Goal: Task Accomplishment & Management: Complete application form

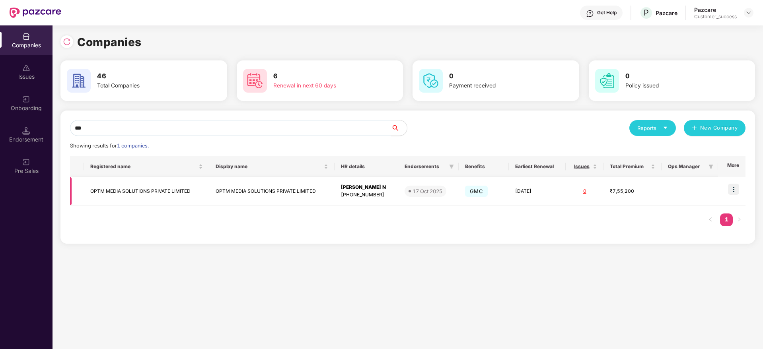
type input "***"
click at [736, 191] on img at bounding box center [733, 189] width 11 height 11
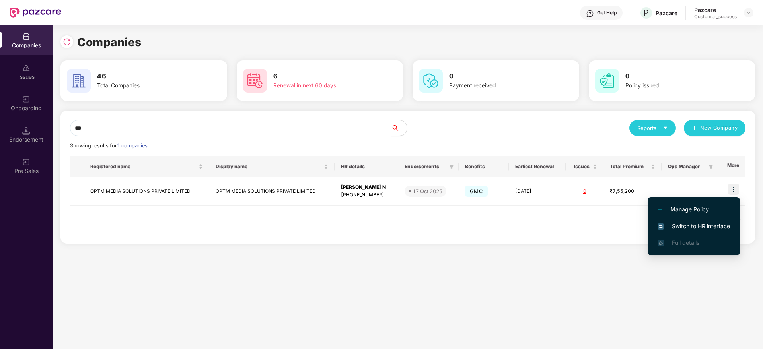
click at [710, 226] on span "Switch to HR interface" at bounding box center [694, 226] width 72 height 9
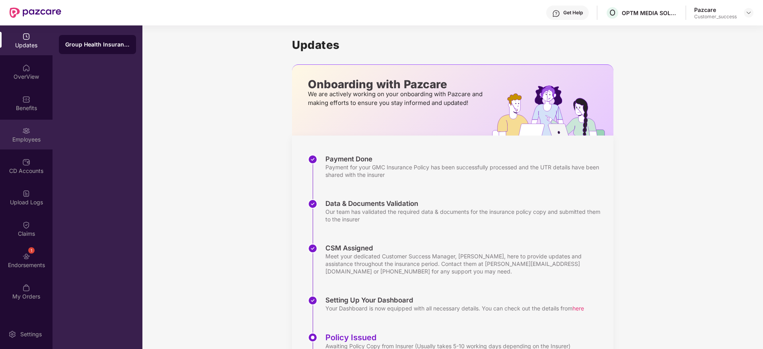
click at [26, 129] on img at bounding box center [26, 131] width 8 height 8
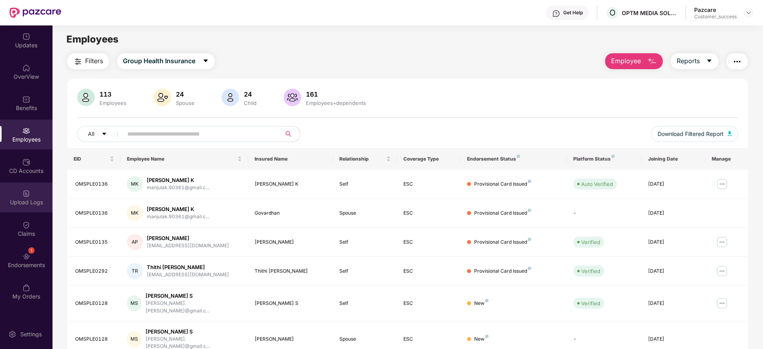
click at [25, 209] on div "Upload Logs" at bounding box center [26, 198] width 53 height 30
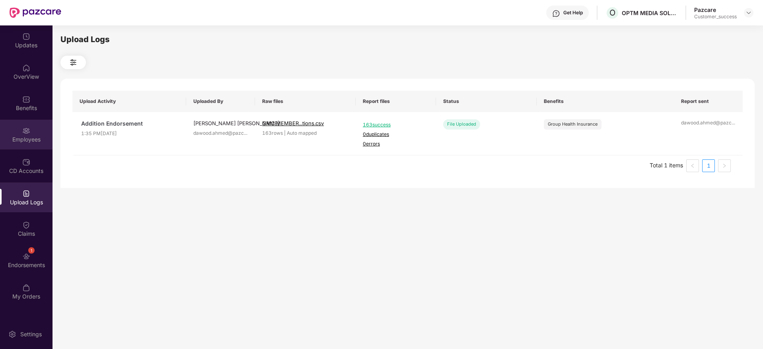
click at [32, 139] on div "Employees" at bounding box center [26, 140] width 53 height 8
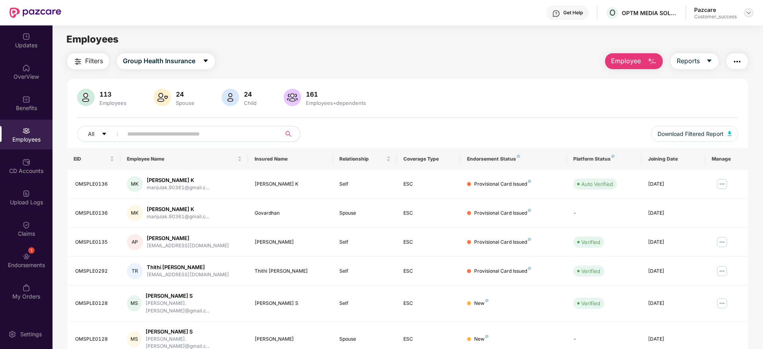
click at [748, 14] on img at bounding box center [749, 13] width 6 height 6
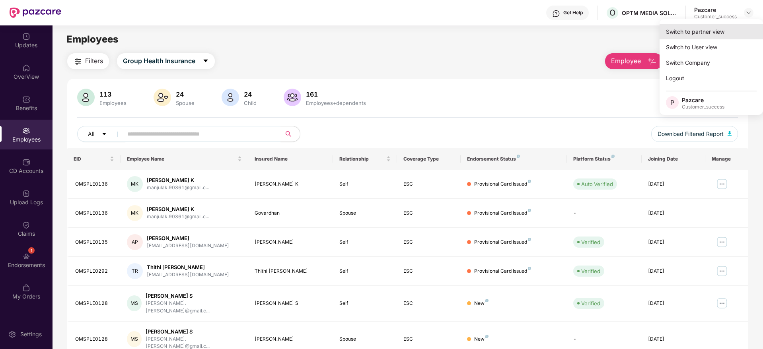
click at [730, 28] on div "Switch to partner view" at bounding box center [711, 32] width 103 height 16
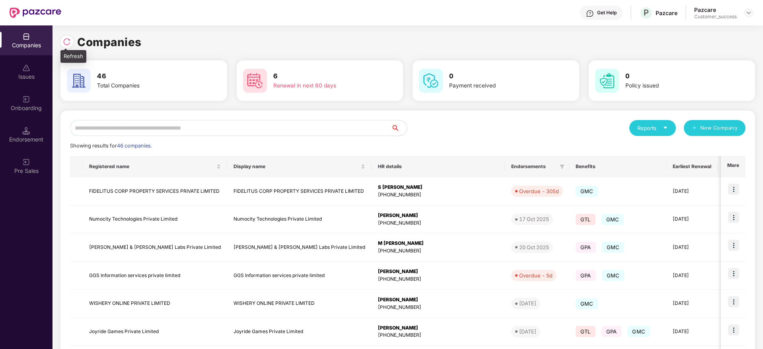
click at [70, 39] on img at bounding box center [67, 42] width 8 height 8
click at [70, 43] on img at bounding box center [67, 42] width 8 height 8
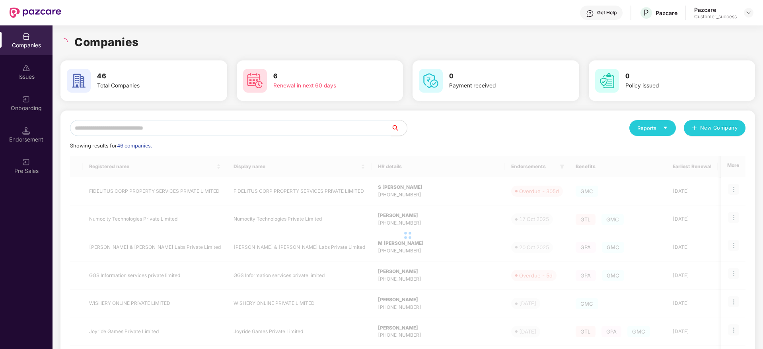
click at [126, 43] on h1 "Companies" at bounding box center [106, 42] width 64 height 18
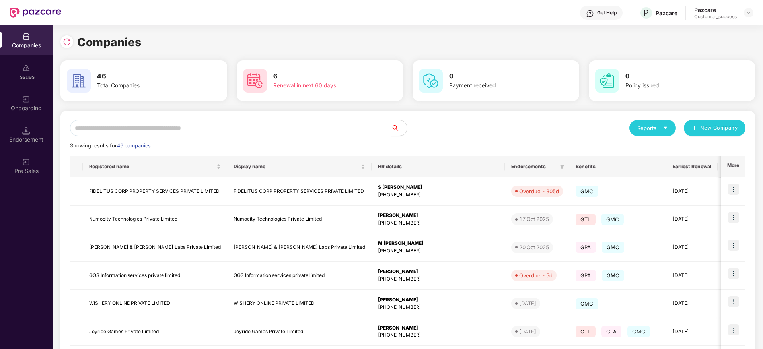
click at [294, 126] on input "text" at bounding box center [230, 128] width 321 height 16
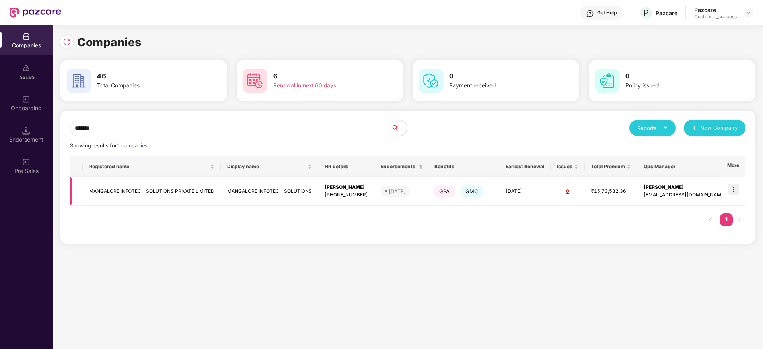
type input "*******"
click at [734, 189] on img at bounding box center [733, 189] width 11 height 11
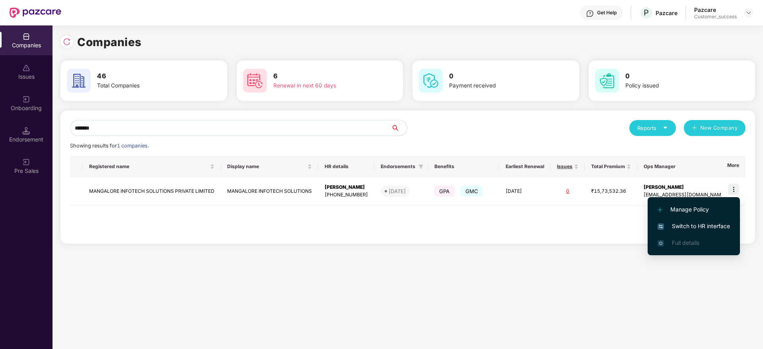
click at [706, 224] on span "Switch to HR interface" at bounding box center [694, 226] width 72 height 9
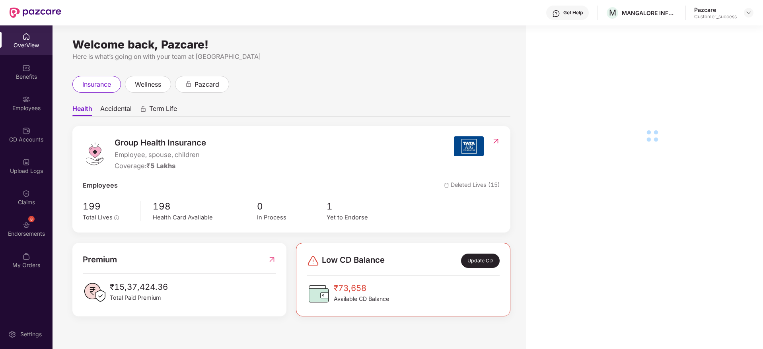
click at [33, 112] on div "Employees" at bounding box center [26, 103] width 53 height 30
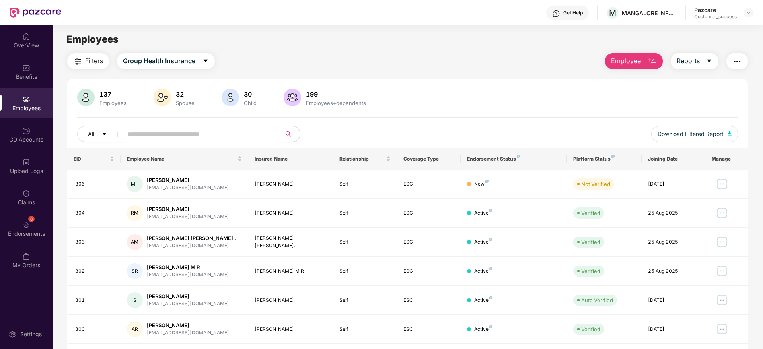
click at [646, 59] on button "Employee" at bounding box center [634, 61] width 58 height 16
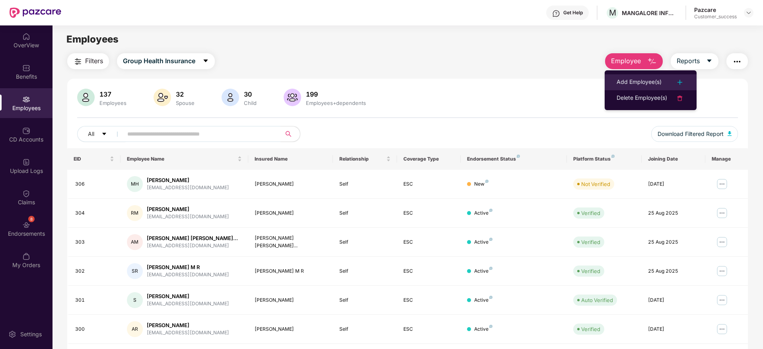
click at [635, 78] on div "Add Employee(s)" at bounding box center [639, 83] width 45 height 10
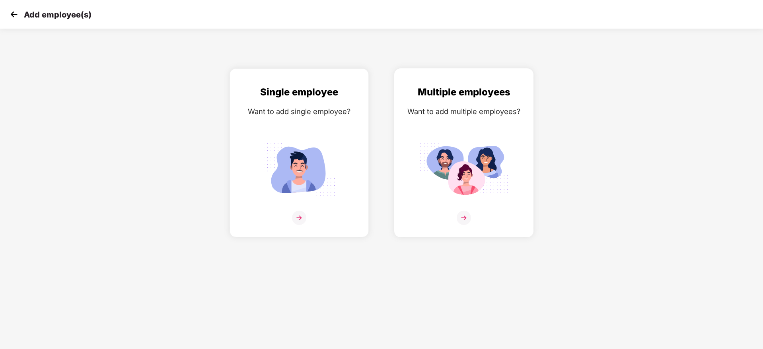
click at [428, 198] on img at bounding box center [464, 170] width 89 height 62
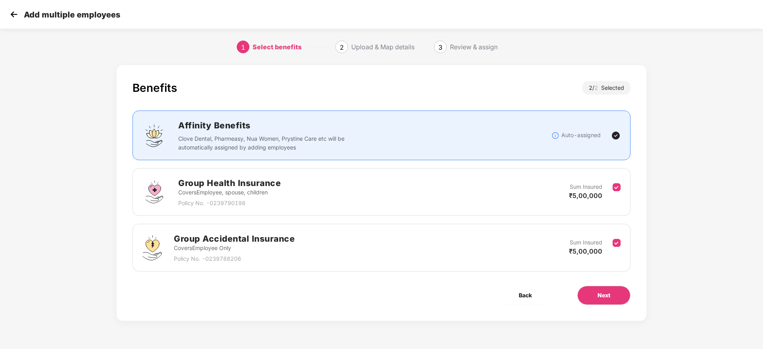
scroll to position [0, 1]
click at [605, 302] on button "Next" at bounding box center [604, 295] width 53 height 19
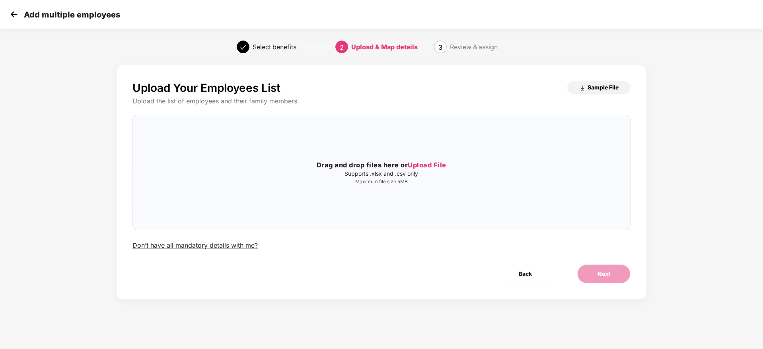
click at [599, 89] on span "Sample File" at bounding box center [603, 88] width 31 height 8
click at [362, 163] on h3 "Drag and drop files here or Upload File" at bounding box center [382, 165] width 498 height 10
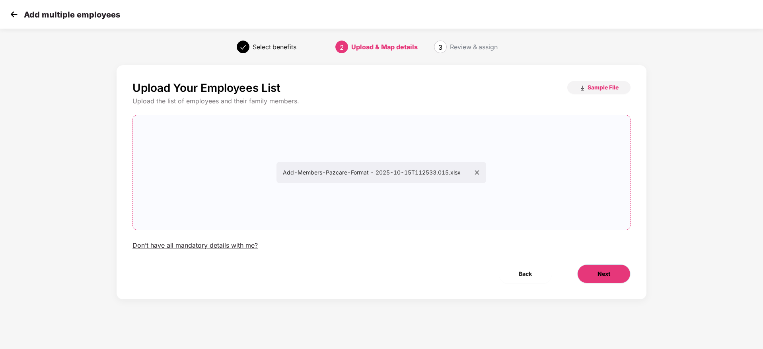
click at [603, 274] on span "Next" at bounding box center [604, 274] width 13 height 9
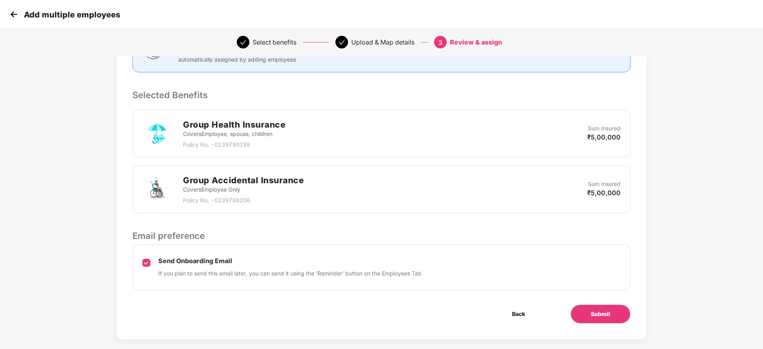
scroll to position [150, 1]
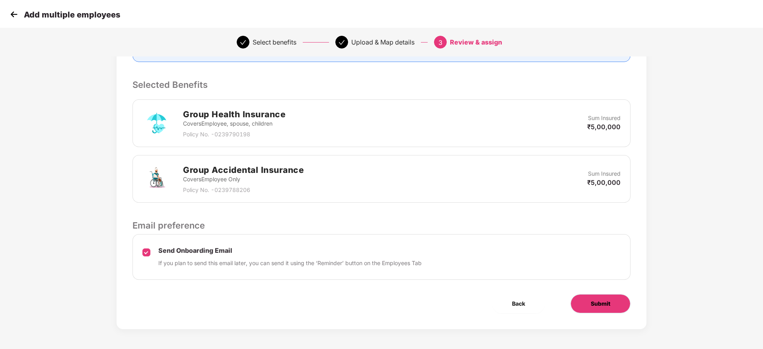
click at [579, 306] on button "Submit" at bounding box center [601, 304] width 60 height 19
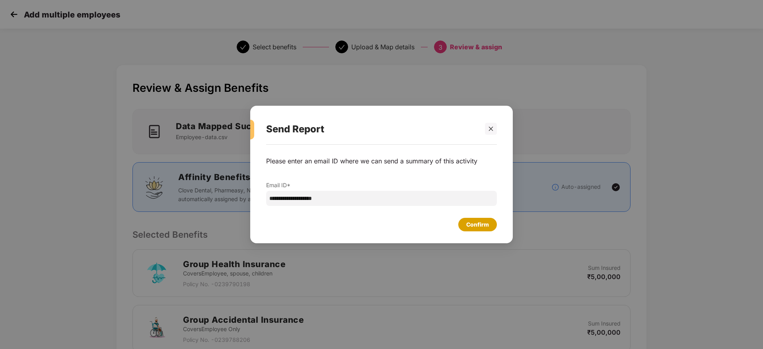
click at [487, 226] on div "Confirm" at bounding box center [477, 225] width 23 height 9
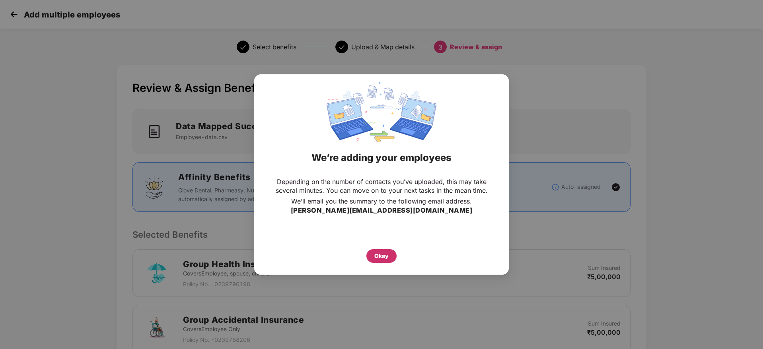
click at [386, 252] on div "Okay" at bounding box center [382, 256] width 14 height 9
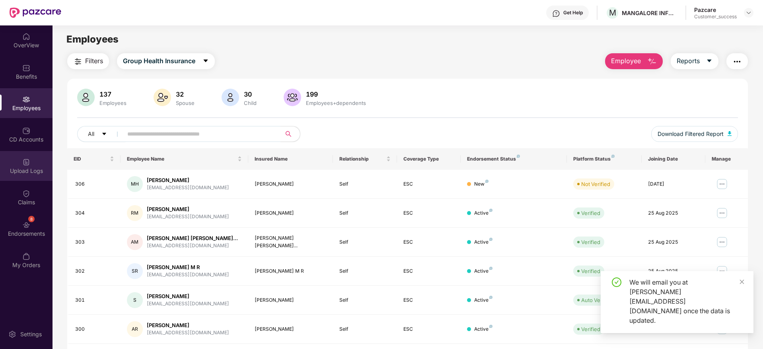
click at [26, 170] on div "Upload Logs" at bounding box center [26, 171] width 53 height 8
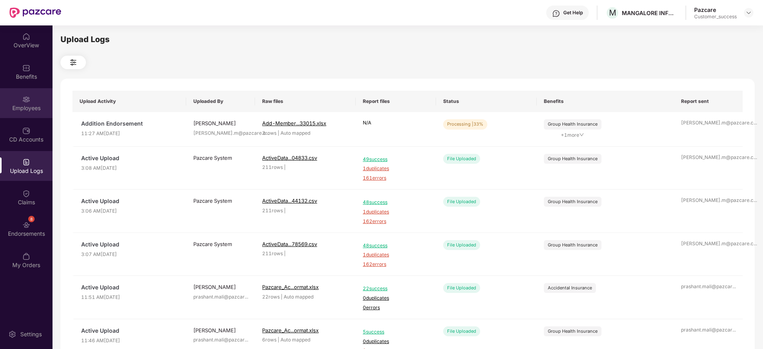
click at [28, 107] on div "Employees" at bounding box center [26, 108] width 53 height 8
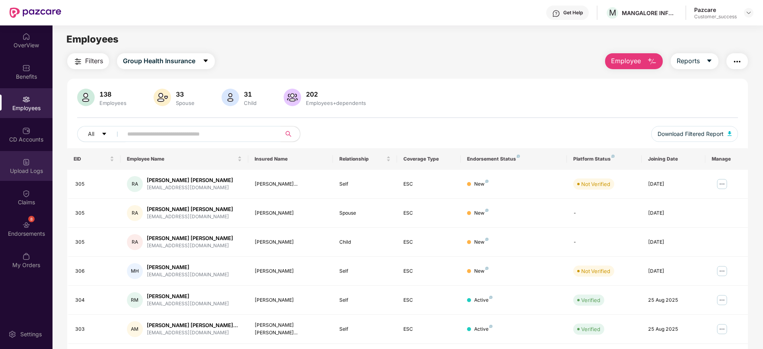
click at [24, 161] on img at bounding box center [26, 162] width 8 height 8
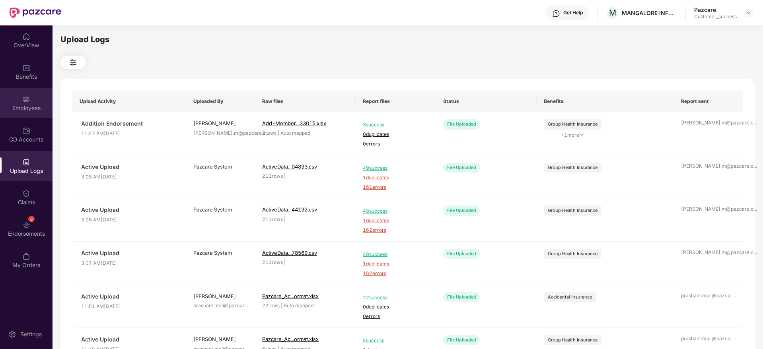
click at [29, 97] on img at bounding box center [26, 100] width 8 height 8
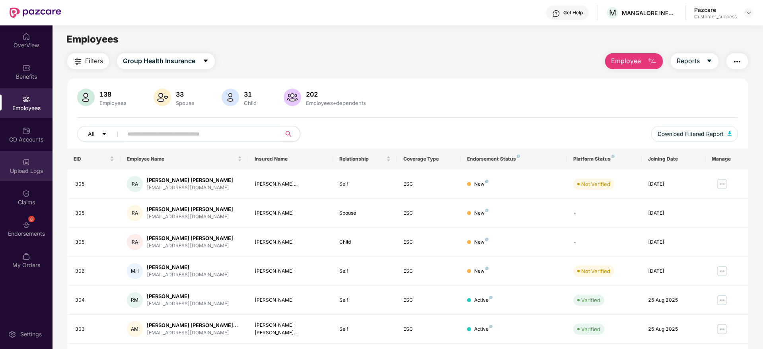
click at [28, 166] on img at bounding box center [26, 162] width 8 height 8
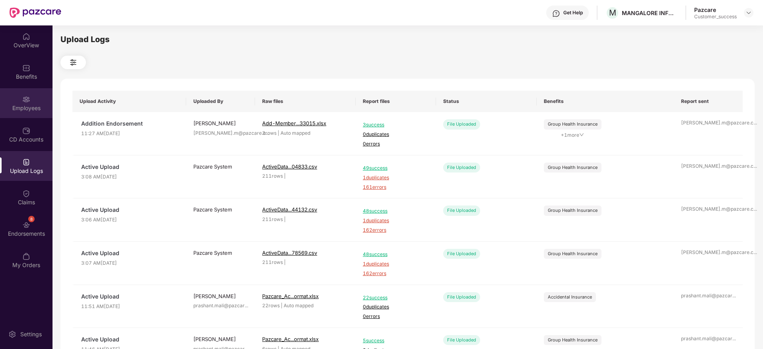
click at [29, 101] on img at bounding box center [26, 100] width 8 height 8
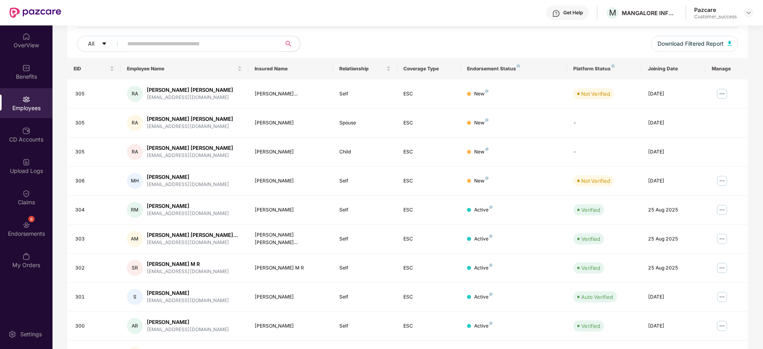
scroll to position [99, 0]
